Goal: Task Accomplishment & Management: Manage account settings

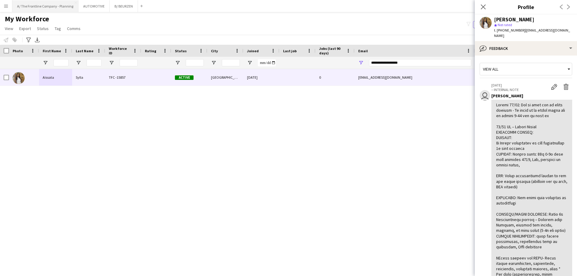
scroll to position [180, 0]
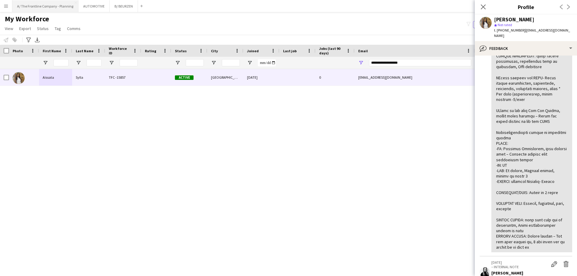
click at [49, 9] on button "A/ The Frontline Company - Planning Close" at bounding box center [45, 6] width 66 height 12
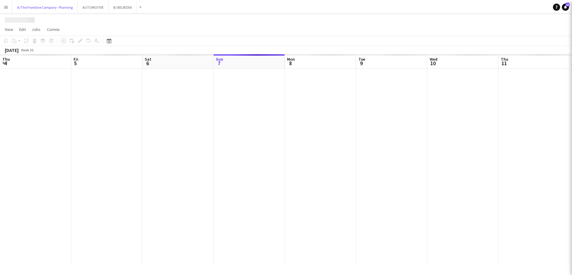
scroll to position [0, 144]
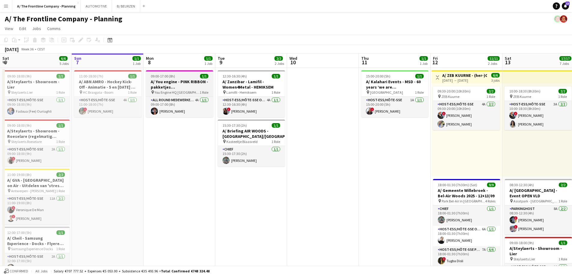
click at [172, 87] on h3 "A/ You engine - PINK RIBBON - pakketjes inpakken/samenstellen (5 + [DATE])" at bounding box center [179, 84] width 67 height 11
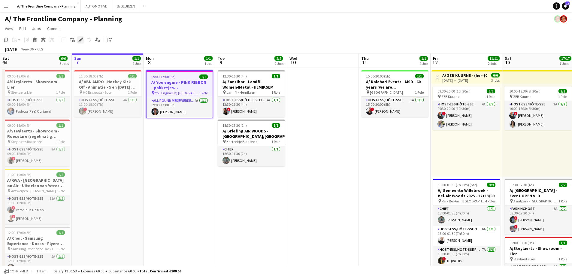
click at [79, 40] on icon "Edit" at bounding box center [80, 40] width 5 height 5
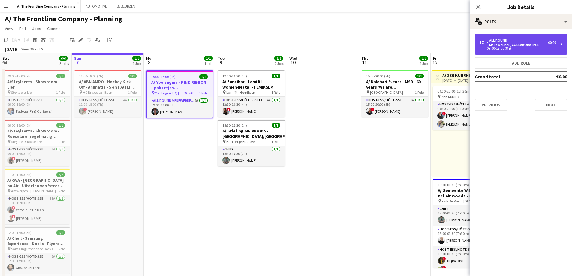
click at [546, 41] on div "All Round medewerker/collaborateur" at bounding box center [517, 42] width 61 height 8
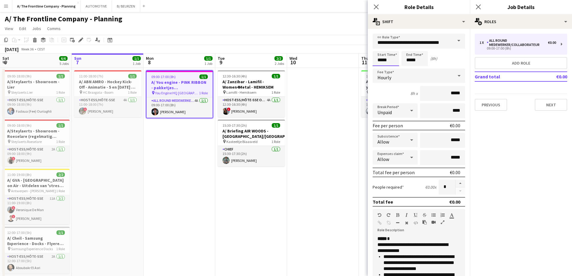
click at [383, 63] on input "*****" at bounding box center [386, 58] width 26 height 15
click at [380, 47] on div at bounding box center [380, 48] width 12 height 6
type input "*****"
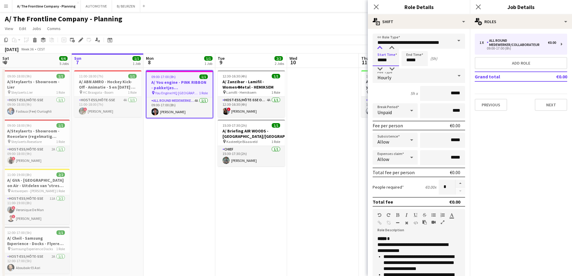
click at [380, 47] on div at bounding box center [380, 48] width 12 height 6
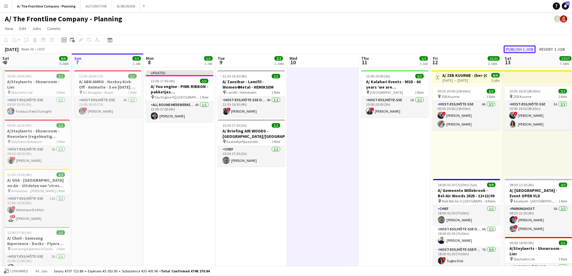
click at [523, 50] on button "Publish 1 job" at bounding box center [520, 49] width 32 height 8
